Goal: Understand process/instructions: Learn how to perform a task or action

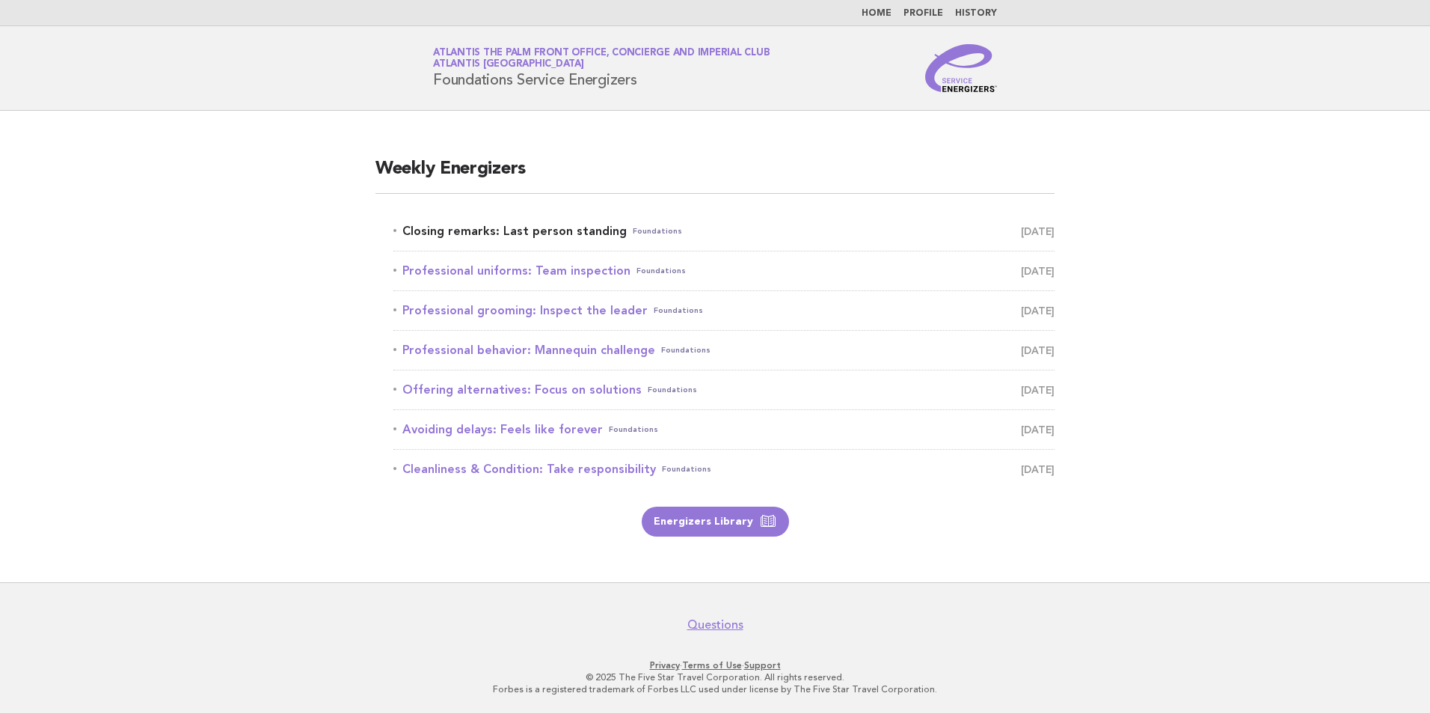
click at [589, 231] on link "Closing remarks: Last person standing Foundations [DATE]" at bounding box center [723, 231] width 661 height 21
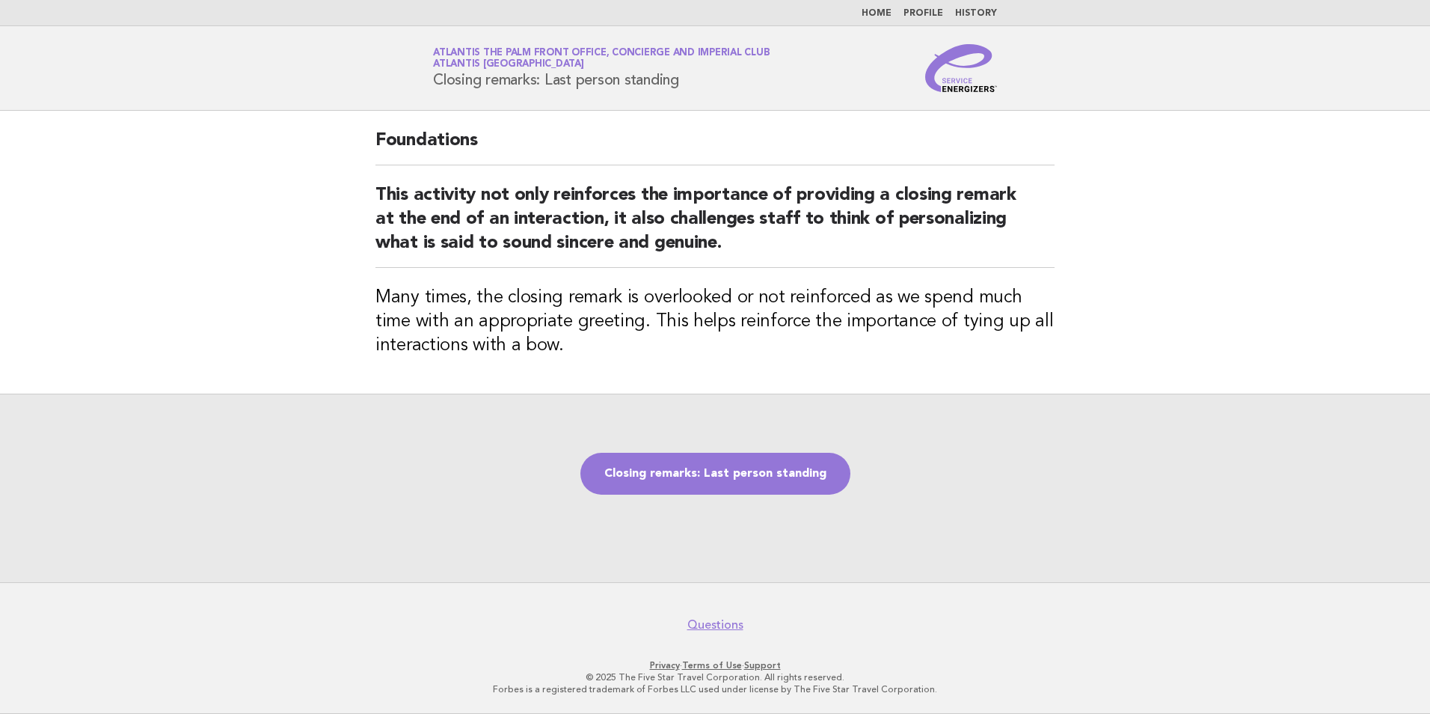
drag, startPoint x: 680, startPoint y: 83, endPoint x: 432, endPoint y: 102, distance: 248.3
click at [432, 102] on header "Service Energizers Atlantis The Palm Front Office, Concierge and Imperial Club …" at bounding box center [715, 68] width 1430 height 85
drag, startPoint x: 432, startPoint y: 102, endPoint x: 669, endPoint y: 85, distance: 237.0
click at [635, 85] on h1 "Service Energizers Atlantis The Palm Front Office, Concierge and Imperial Club …" at bounding box center [601, 68] width 337 height 39
drag, startPoint x: 702, startPoint y: 82, endPoint x: 428, endPoint y: 93, distance: 274.0
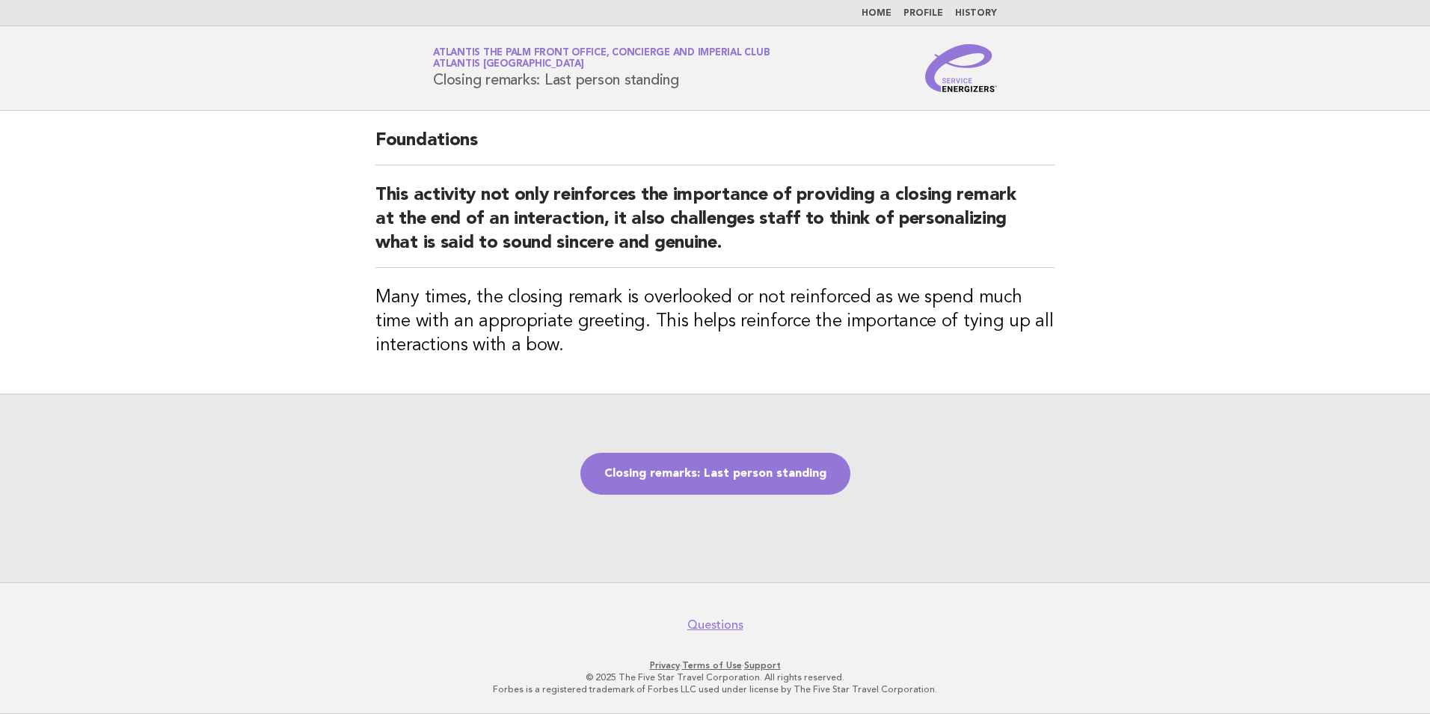
click at [428, 93] on header "Service Energizers Atlantis The Palm Front Office, Concierge and Imperial Club …" at bounding box center [715, 68] width 1430 height 85
copy h1 "Closing remarks: Last person standing"
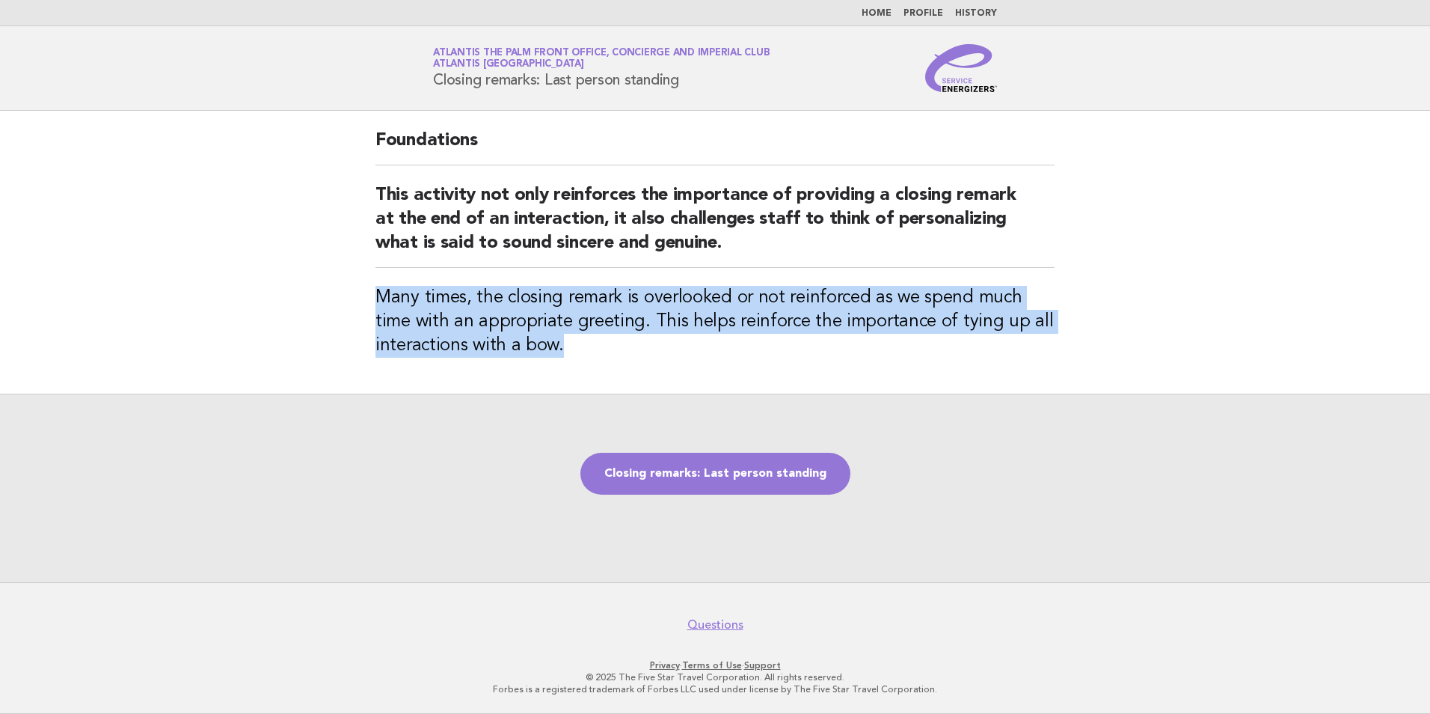
drag, startPoint x: 376, startPoint y: 290, endPoint x: 566, endPoint y: 353, distance: 200.1
click at [566, 353] on h3 "Many times, the closing remark is overlooked or not reinforced as we spend much…" at bounding box center [714, 322] width 679 height 72
copy h3 "Many times, the closing remark is overlooked or not reinforced as we spend much…"
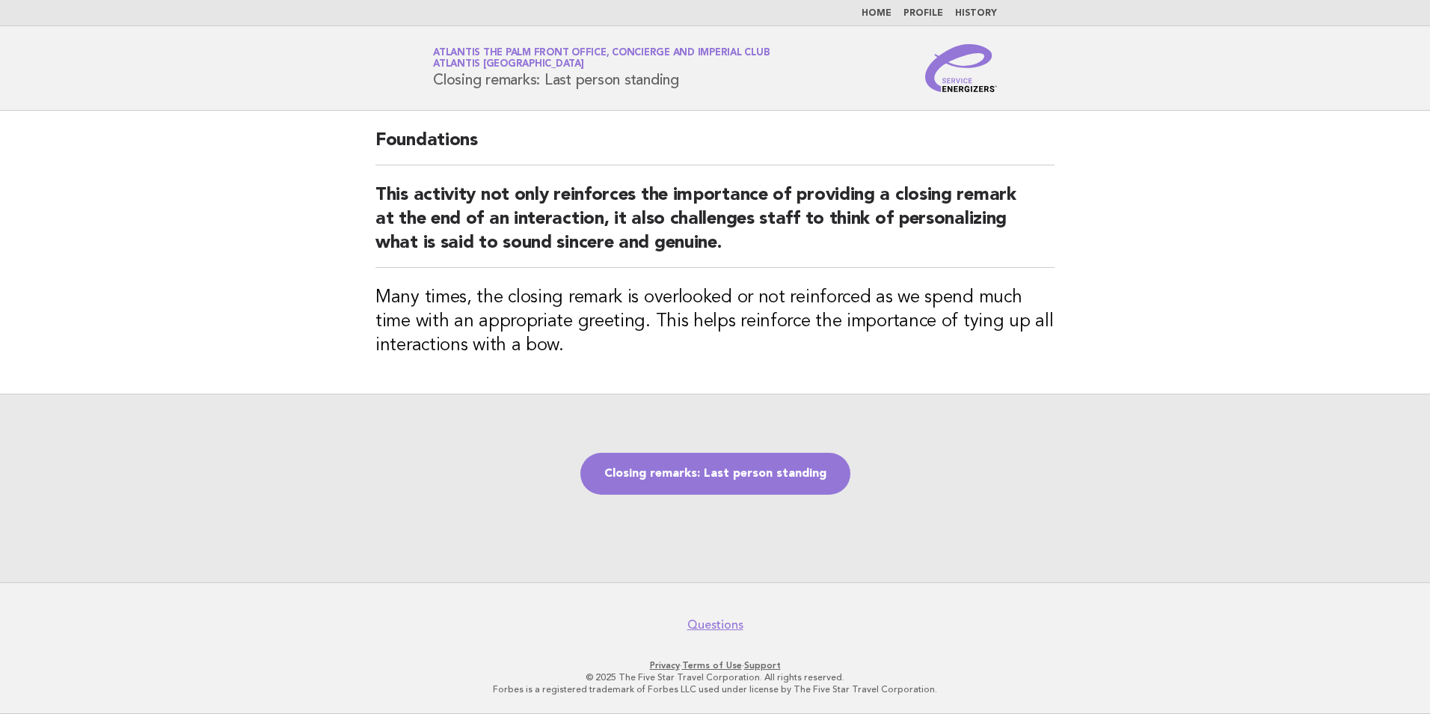
click at [991, 455] on div "Closing remarks: Last person standing" at bounding box center [715, 487] width 1430 height 188
click at [720, 481] on link "Closing remarks: Last person standing" at bounding box center [715, 473] width 270 height 42
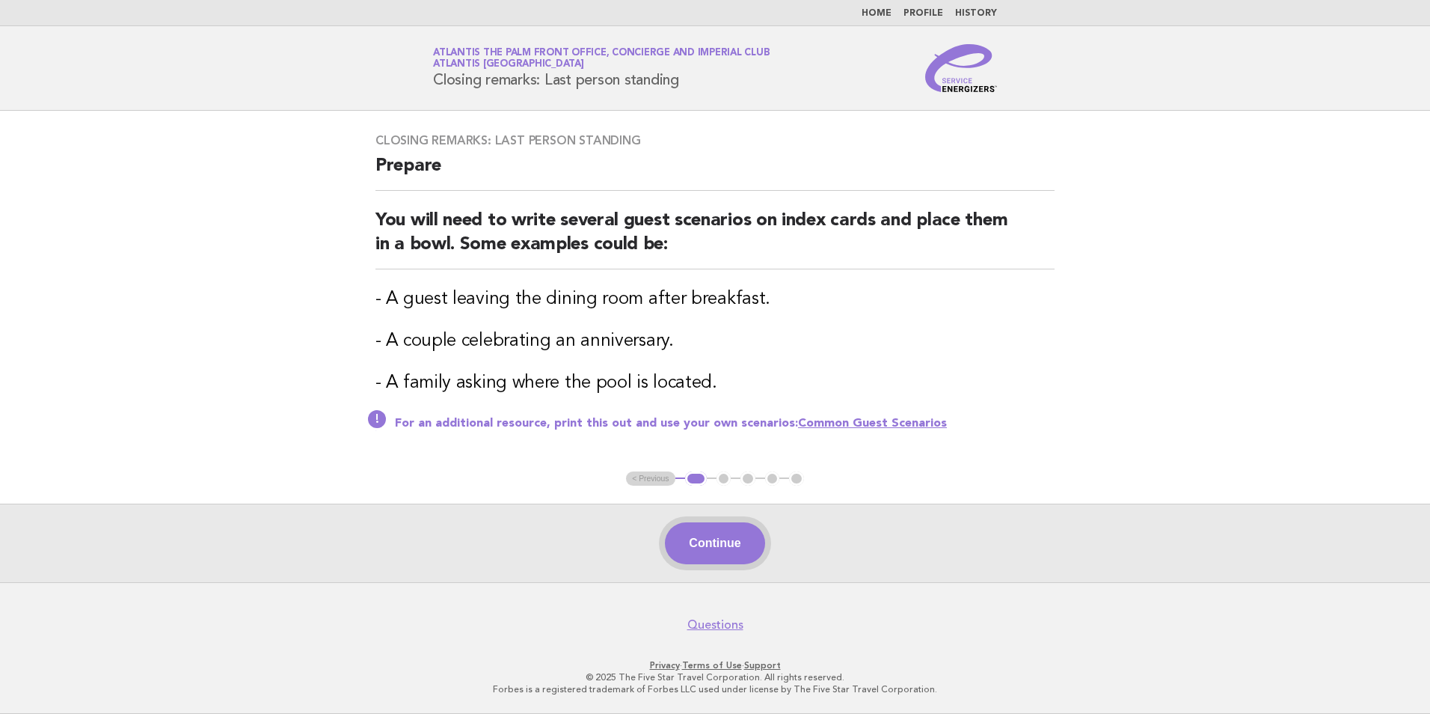
click at [734, 552] on button "Continue" at bounding box center [714, 543] width 99 height 42
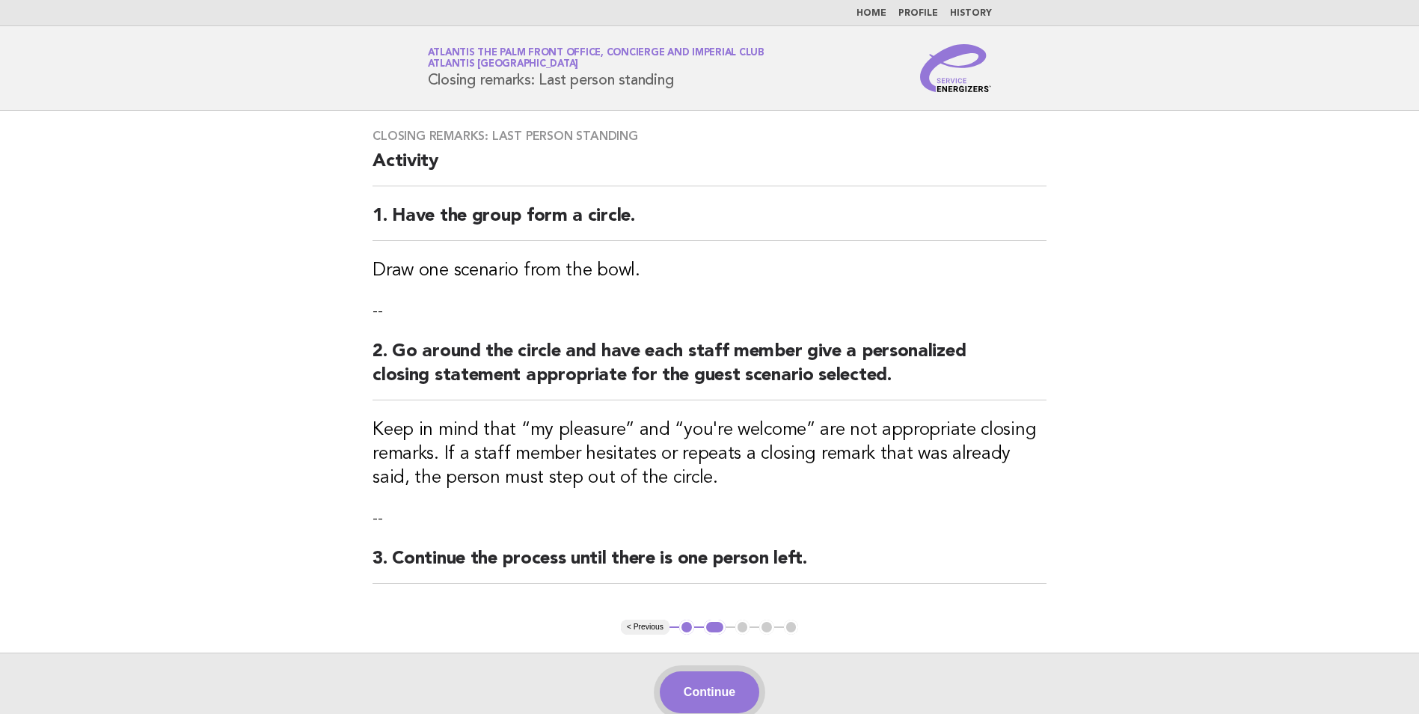
click at [719, 699] on button "Continue" at bounding box center [709, 692] width 99 height 42
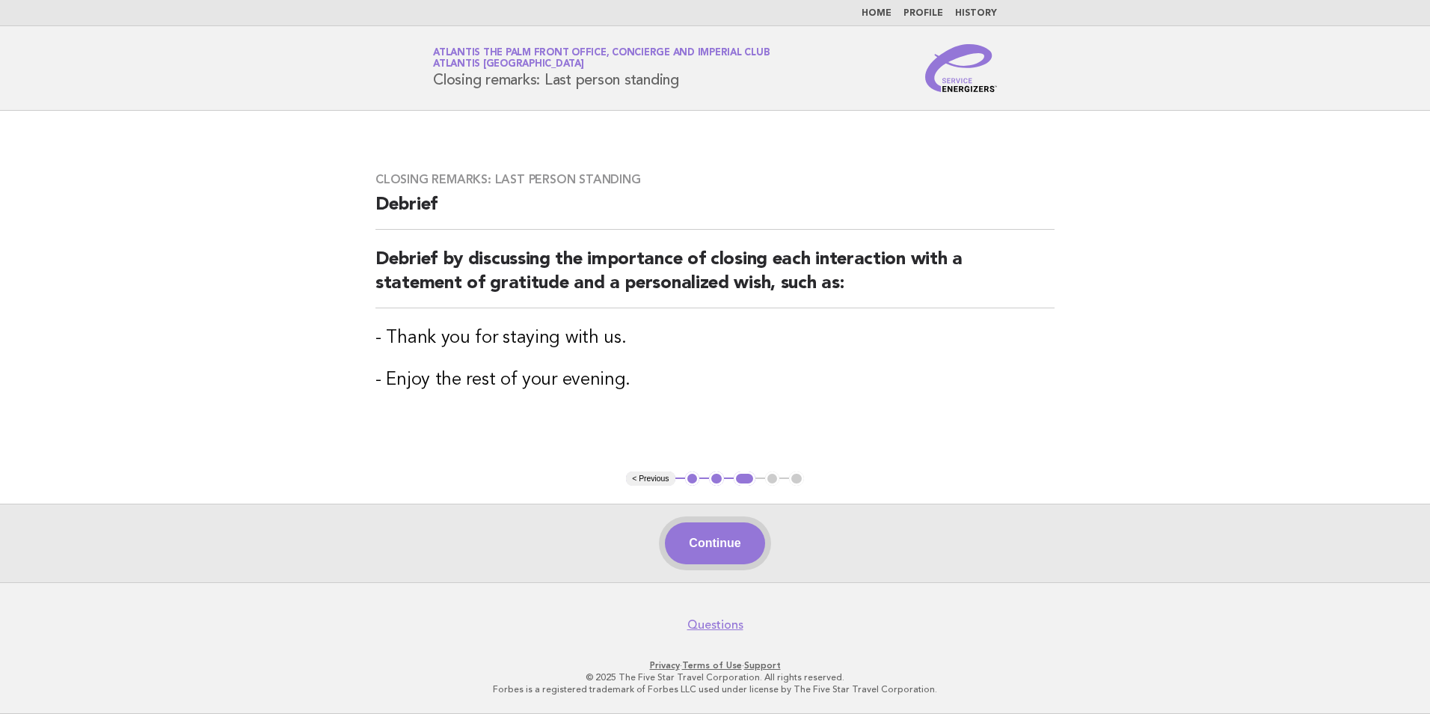
click at [691, 554] on button "Continue" at bounding box center [714, 543] width 99 height 42
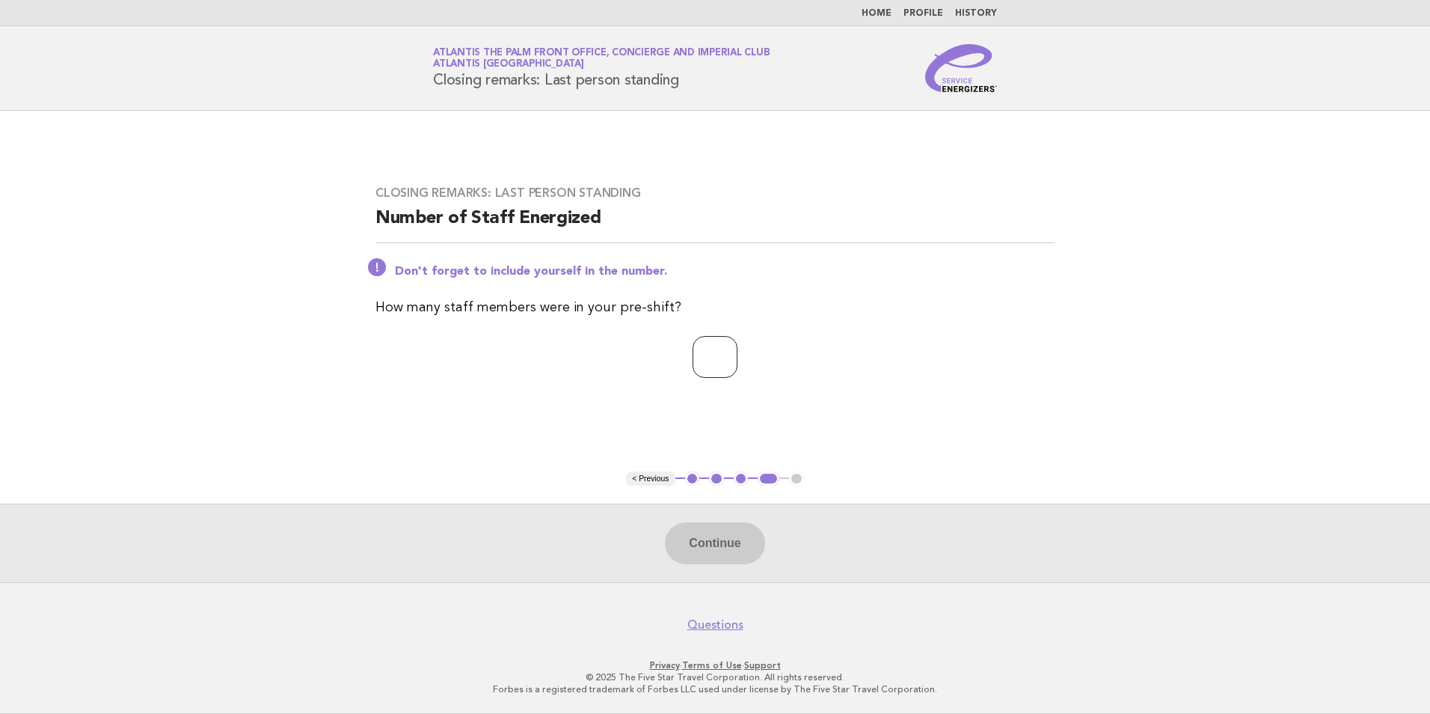
click at [732, 359] on input "number" at bounding box center [715, 357] width 45 height 42
type input "*"
type input "**"
click at [690, 553] on button "Continue" at bounding box center [714, 543] width 99 height 42
